Goal: Find specific page/section: Find specific page/section

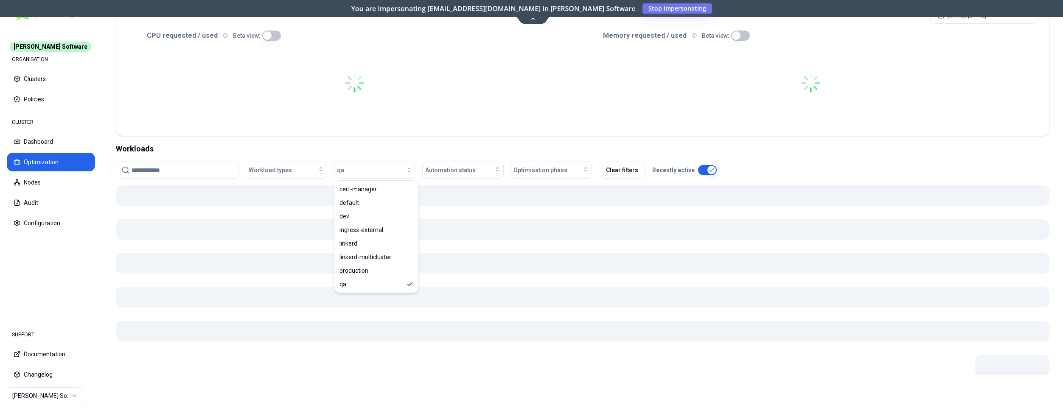
scroll to position [179, 0]
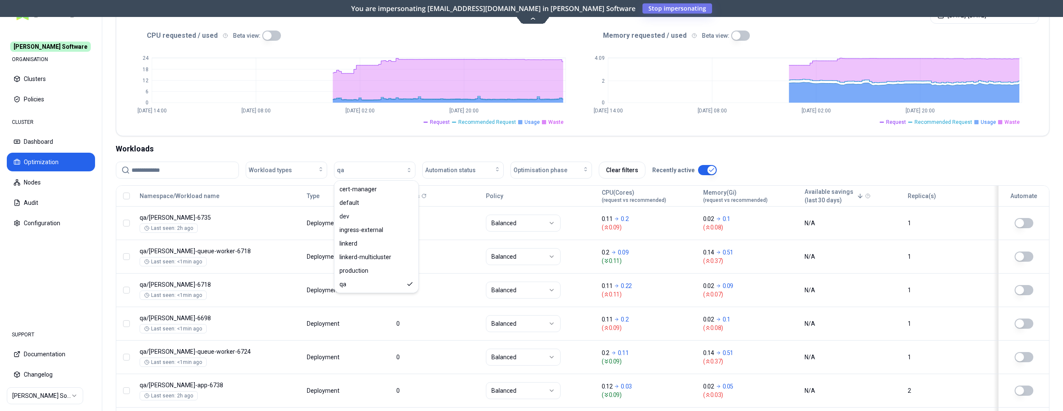
click at [252, 150] on div "Workloads" at bounding box center [582, 149] width 933 height 12
